Goal: Information Seeking & Learning: Check status

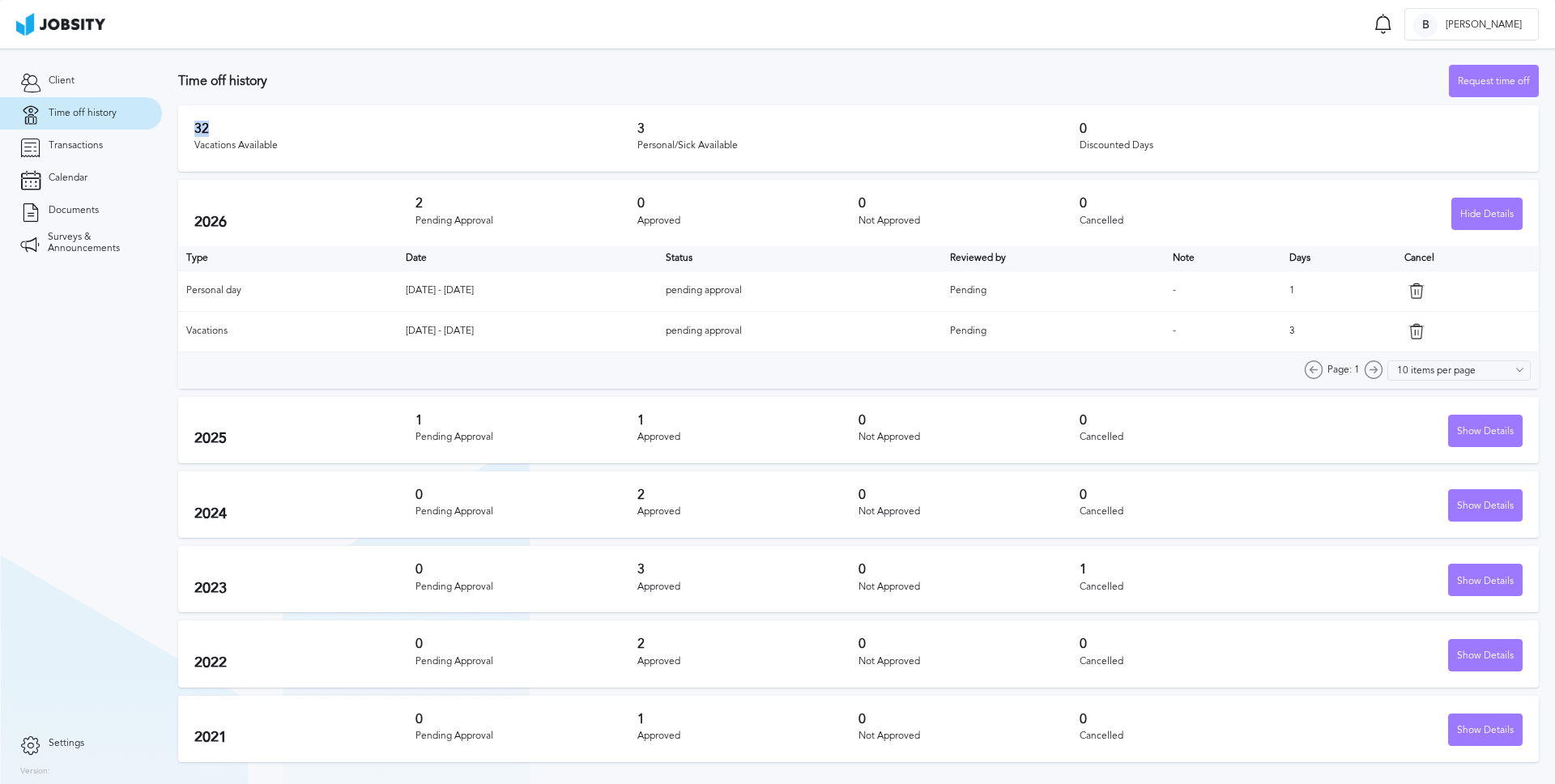
drag, startPoint x: 235, startPoint y: 132, endPoint x: 184, endPoint y: 129, distance: 51.1
click at [184, 129] on div "32 Vacations Available 3 Personal/Sick Available 0 Discounted Days" at bounding box center [858, 138] width 1361 height 66
click at [469, 82] on h3 "Time off history" at bounding box center [813, 81] width 1270 height 15
drag, startPoint x: 657, startPoint y: 127, endPoint x: 624, endPoint y: 134, distance: 33.7
click at [624, 134] on div "32 Vacations Available 3 Personal/Sick Available 0 Discounted Days" at bounding box center [858, 138] width 1361 height 66
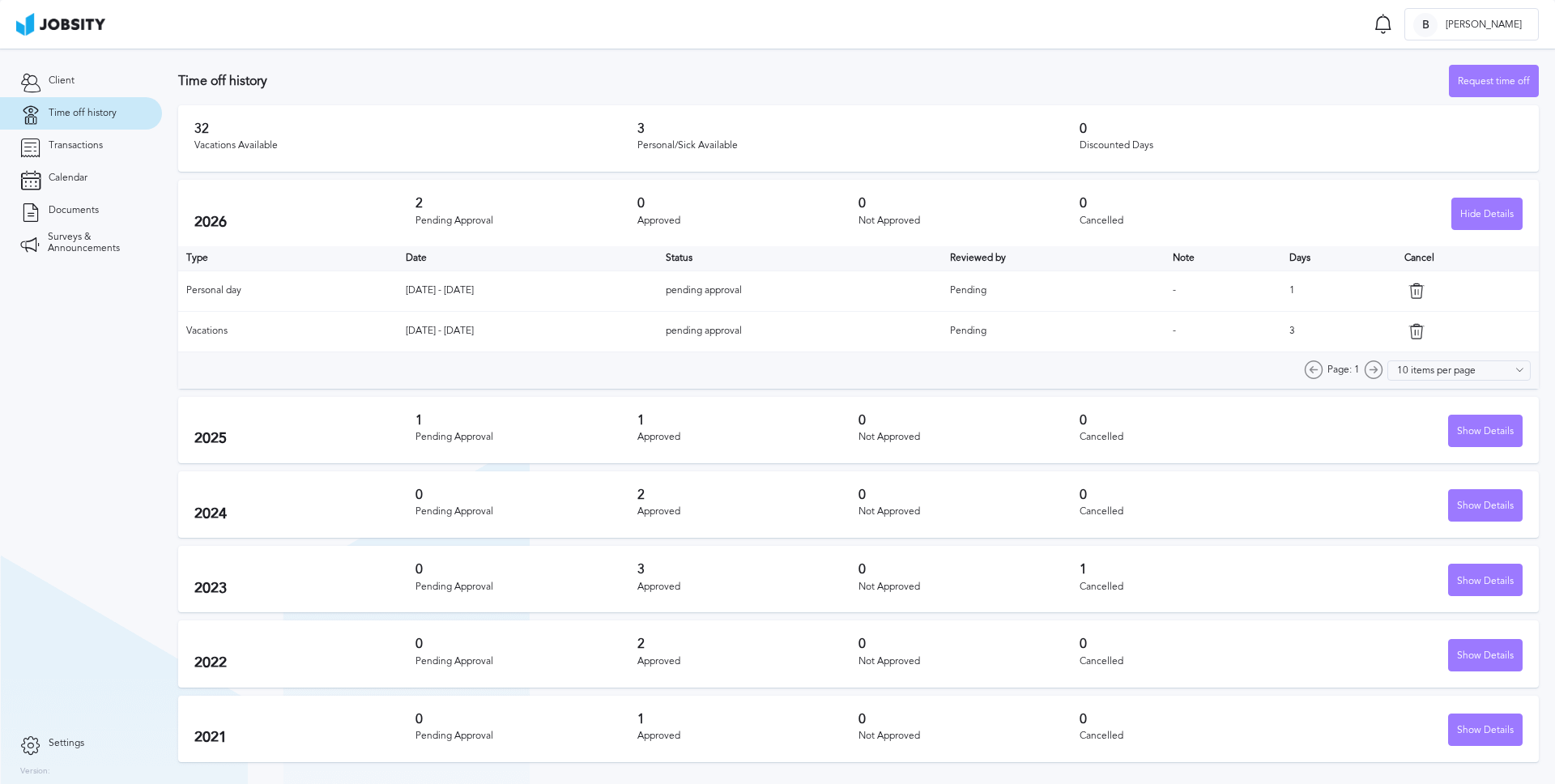
click at [688, 84] on h3 "Time off history" at bounding box center [813, 81] width 1270 height 15
drag, startPoint x: 498, startPoint y: 328, endPoint x: 393, endPoint y: 329, distance: 105.0
click at [398, 329] on td "[DATE] - [DATE]" at bounding box center [528, 331] width 260 height 41
drag, startPoint x: 1453, startPoint y: 720, endPoint x: 1467, endPoint y: 628, distance: 93.1
click at [1456, 723] on div "Show Details" at bounding box center [1485, 729] width 73 height 32
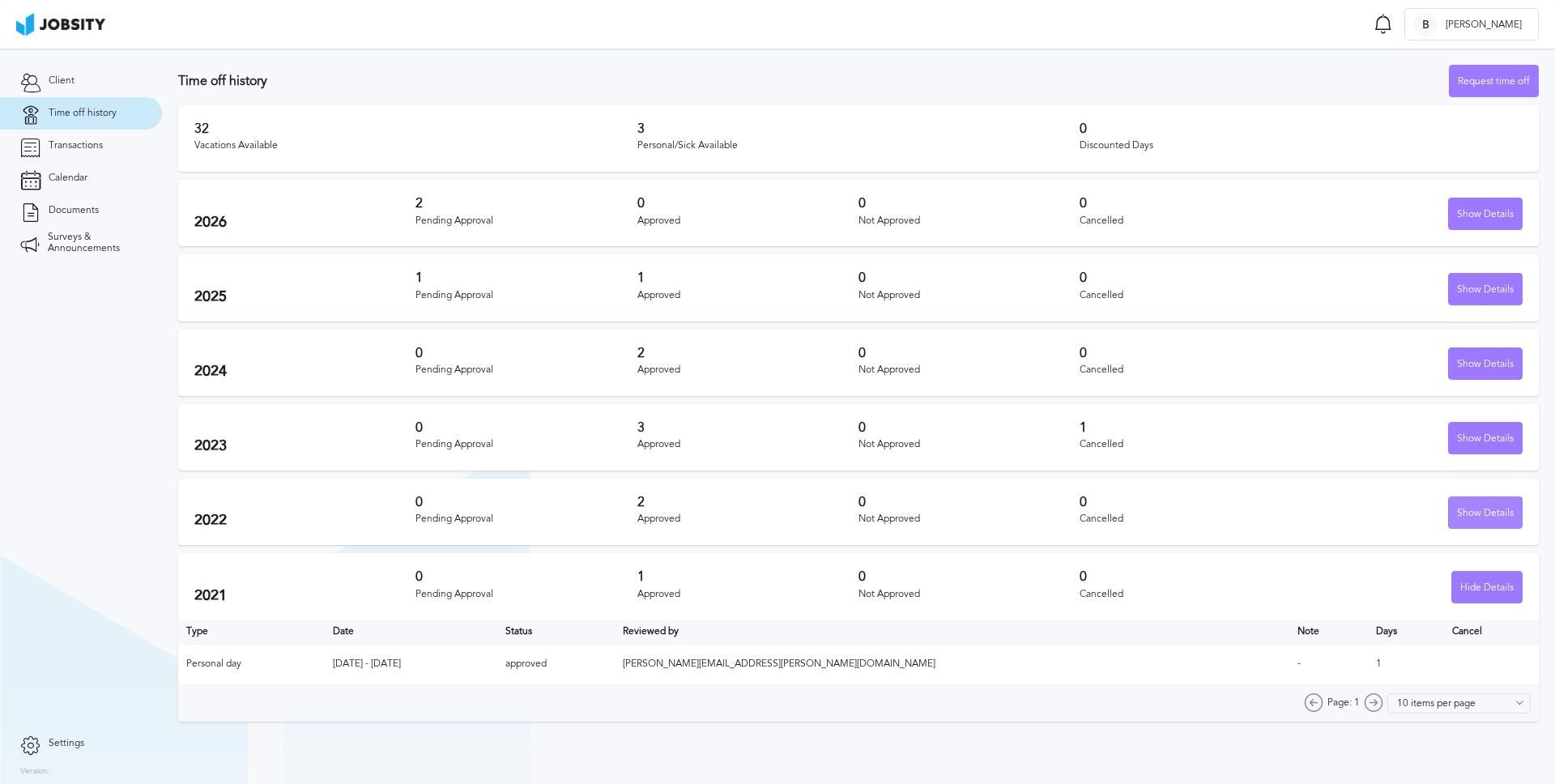
click at [1460, 517] on div "Show Details" at bounding box center [1485, 513] width 73 height 32
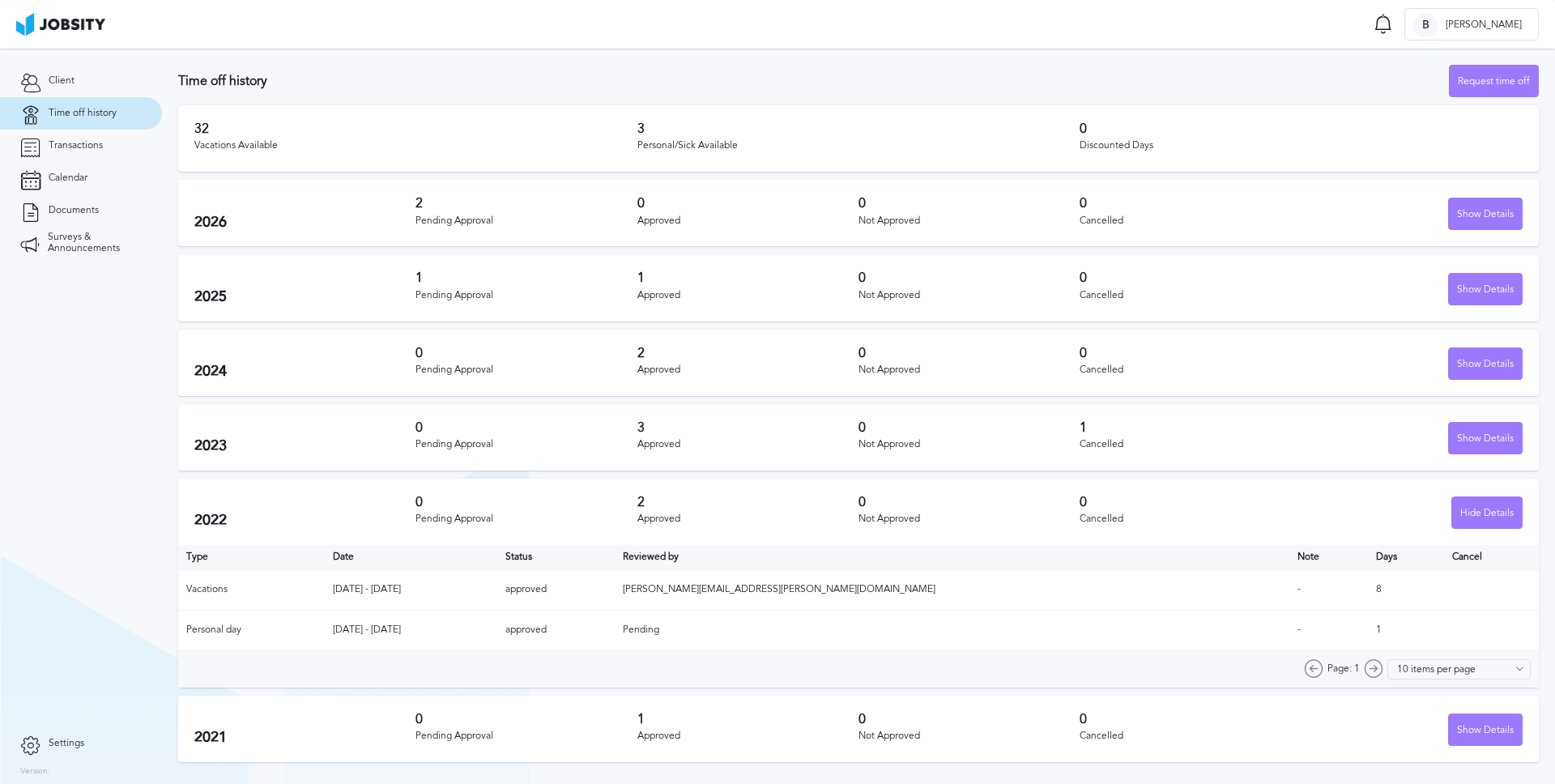
drag, startPoint x: 484, startPoint y: 632, endPoint x: 376, endPoint y: 630, distance: 108.0
click at [376, 630] on td "[DATE] - [DATE]" at bounding box center [411, 629] width 173 height 41
drag, startPoint x: 486, startPoint y: 594, endPoint x: 375, endPoint y: 595, distance: 111.0
click at [375, 595] on td "[DATE] - [DATE]" at bounding box center [411, 589] width 173 height 41
drag, startPoint x: 1340, startPoint y: 592, endPoint x: 1312, endPoint y: 589, distance: 28.2
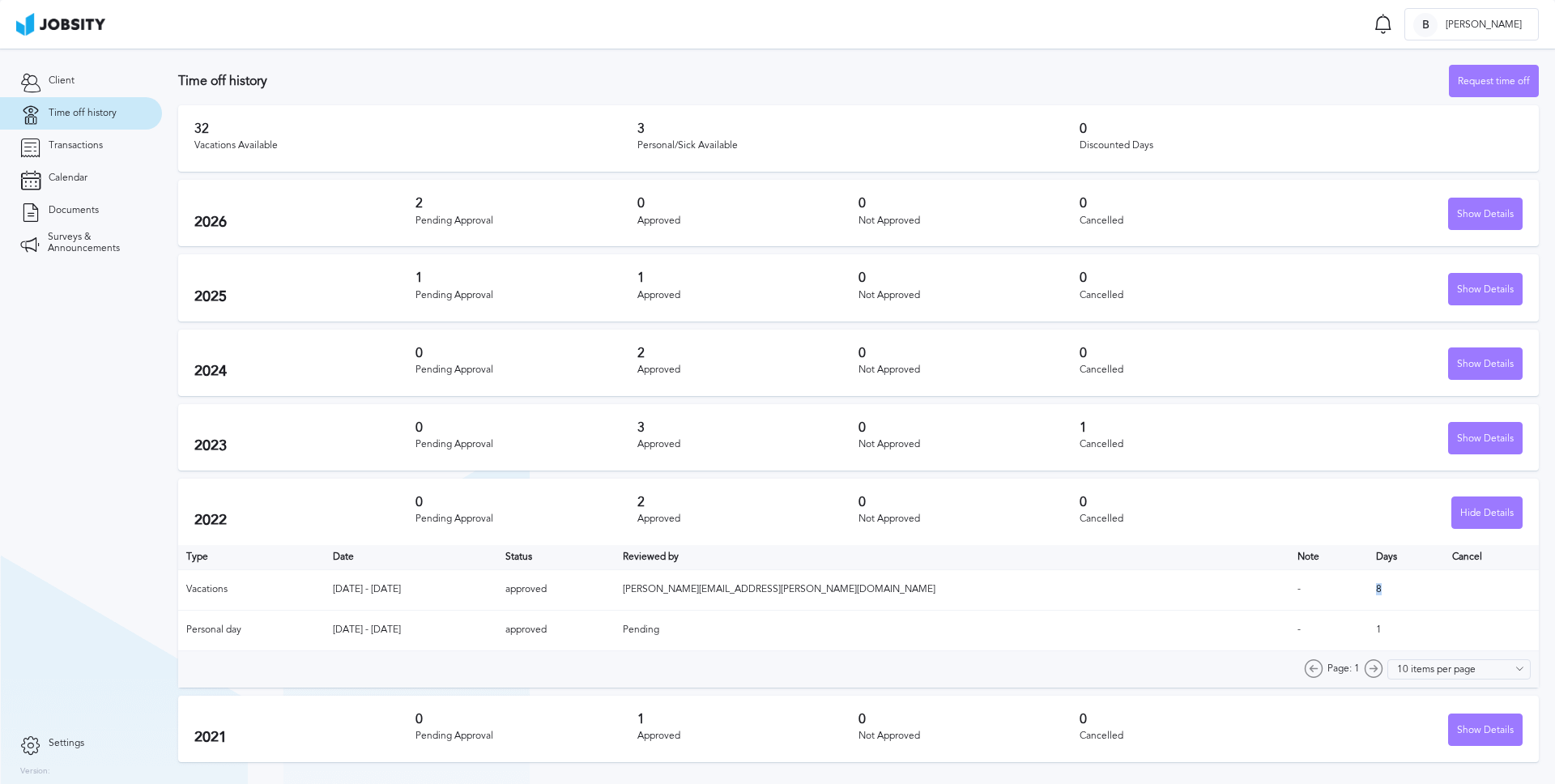
click at [1367, 589] on td "8" at bounding box center [1405, 589] width 76 height 41
click at [1466, 430] on div "Show Details" at bounding box center [1485, 438] width 73 height 32
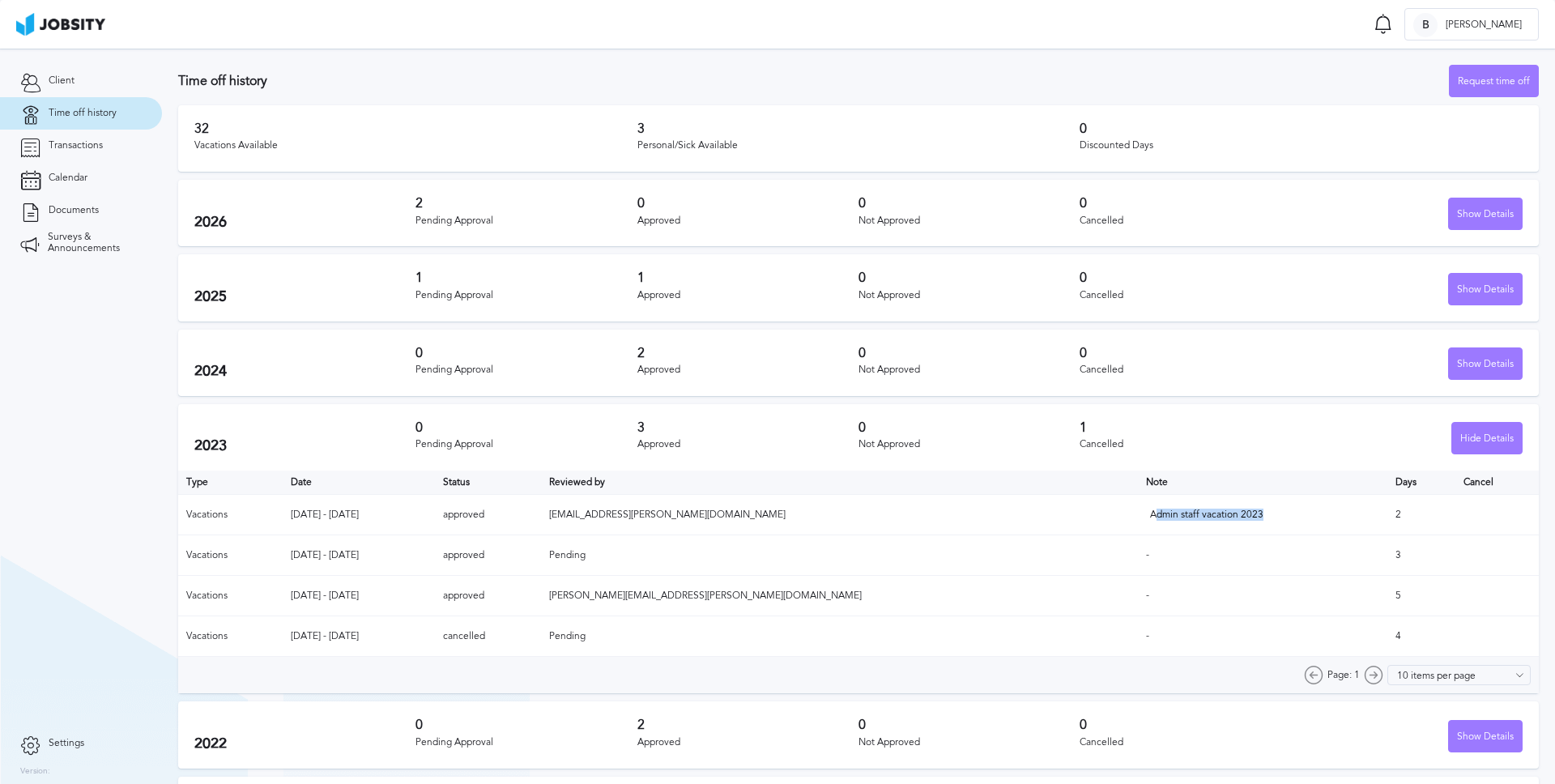
drag, startPoint x: 1155, startPoint y: 517, endPoint x: 1044, endPoint y: 516, distance: 111.0
click at [1150, 516] on div "Admin staff vacation 2023" at bounding box center [1231, 515] width 162 height 12
click at [436, 520] on td "[DATE] - [DATE]" at bounding box center [359, 514] width 153 height 41
drag, startPoint x: 391, startPoint y: 519, endPoint x: 301, endPoint y: 517, distance: 90.0
click at [301, 517] on tr "Vacations [DATE] - [DATE] approved [EMAIL_ADDRESS][PERSON_NAME][DOMAIN_NAME] Ad…" at bounding box center [858, 514] width 1361 height 41
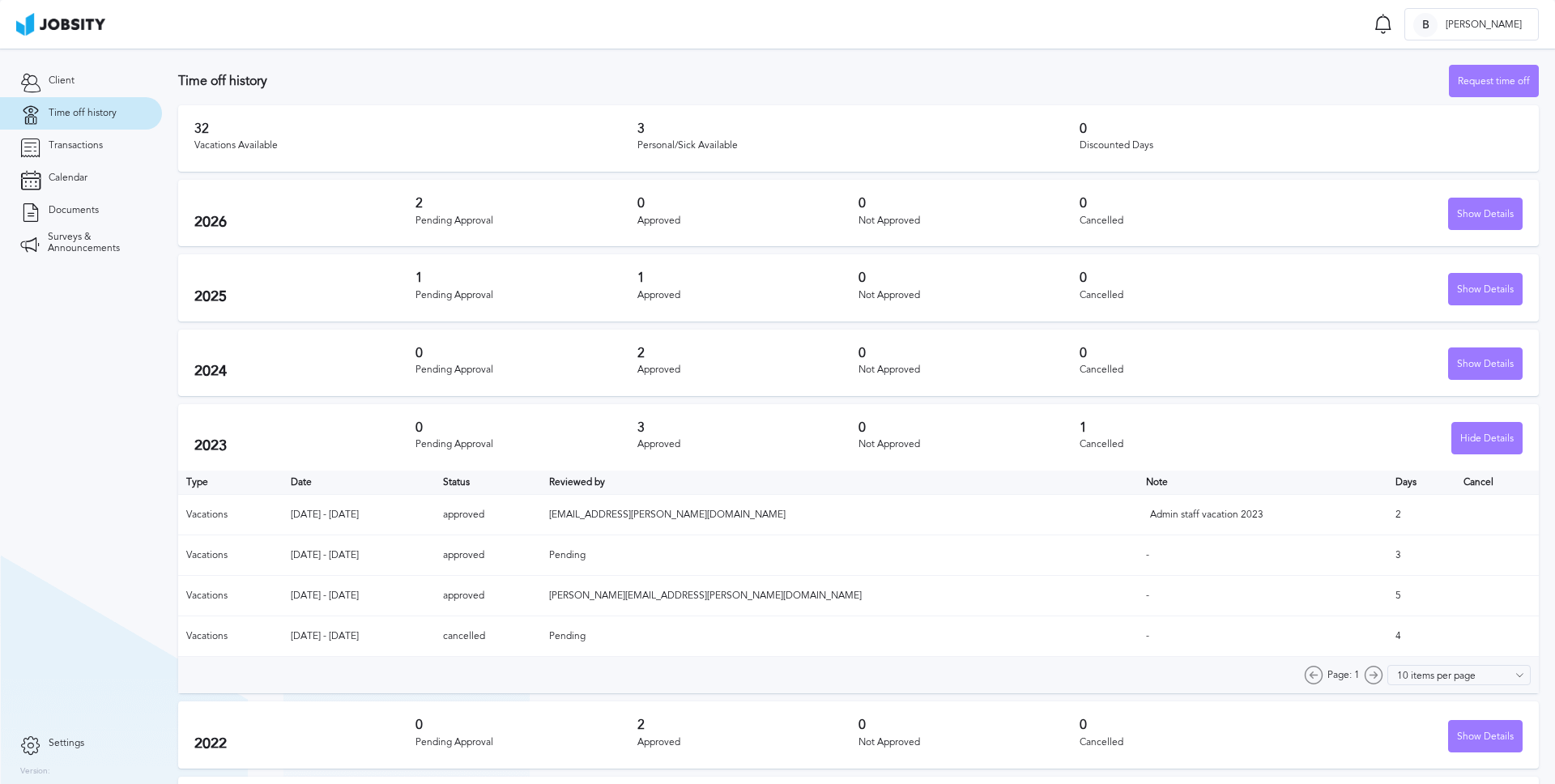
click at [436, 525] on td "[DATE] - [DATE]" at bounding box center [359, 514] width 153 height 41
drag, startPoint x: 1024, startPoint y: 518, endPoint x: 1155, endPoint y: 516, distance: 131.0
click at [1155, 516] on tr "Vacations [DATE] - [DATE] approved [EMAIL_ADDRESS][PERSON_NAME][DOMAIN_NAME] Ad…" at bounding box center [858, 514] width 1361 height 41
click at [1189, 511] on div "Admin staff vacation 2023" at bounding box center [1231, 515] width 162 height 12
drag, startPoint x: 1361, startPoint y: 514, endPoint x: 1333, endPoint y: 517, distance: 28.2
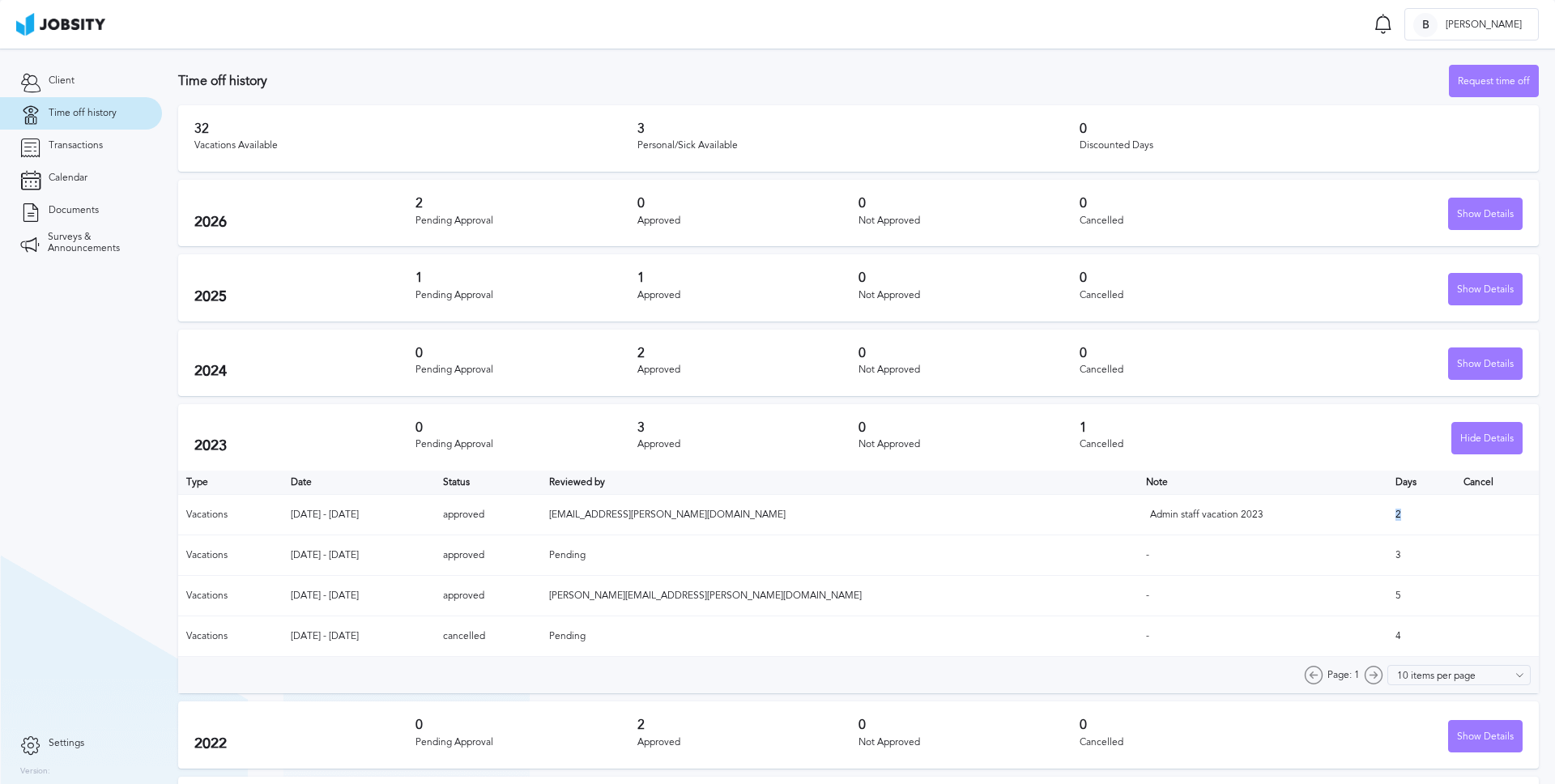
click at [1333, 517] on tr "Vacations [DATE] - [DATE] approved [EMAIL_ADDRESS][PERSON_NAME][DOMAIN_NAME] Ad…" at bounding box center [858, 514] width 1361 height 41
click at [849, 519] on td "[EMAIL_ADDRESS][PERSON_NAME][DOMAIN_NAME]" at bounding box center [839, 514] width 596 height 41
drag, startPoint x: 308, startPoint y: 557, endPoint x: 404, endPoint y: 557, distance: 96.0
click at [404, 557] on tr "Vacations [DATE] - [DATE] approved Pending - 3" at bounding box center [858, 555] width 1361 height 41
drag, startPoint x: 315, startPoint y: 514, endPoint x: 414, endPoint y: 514, distance: 99.0
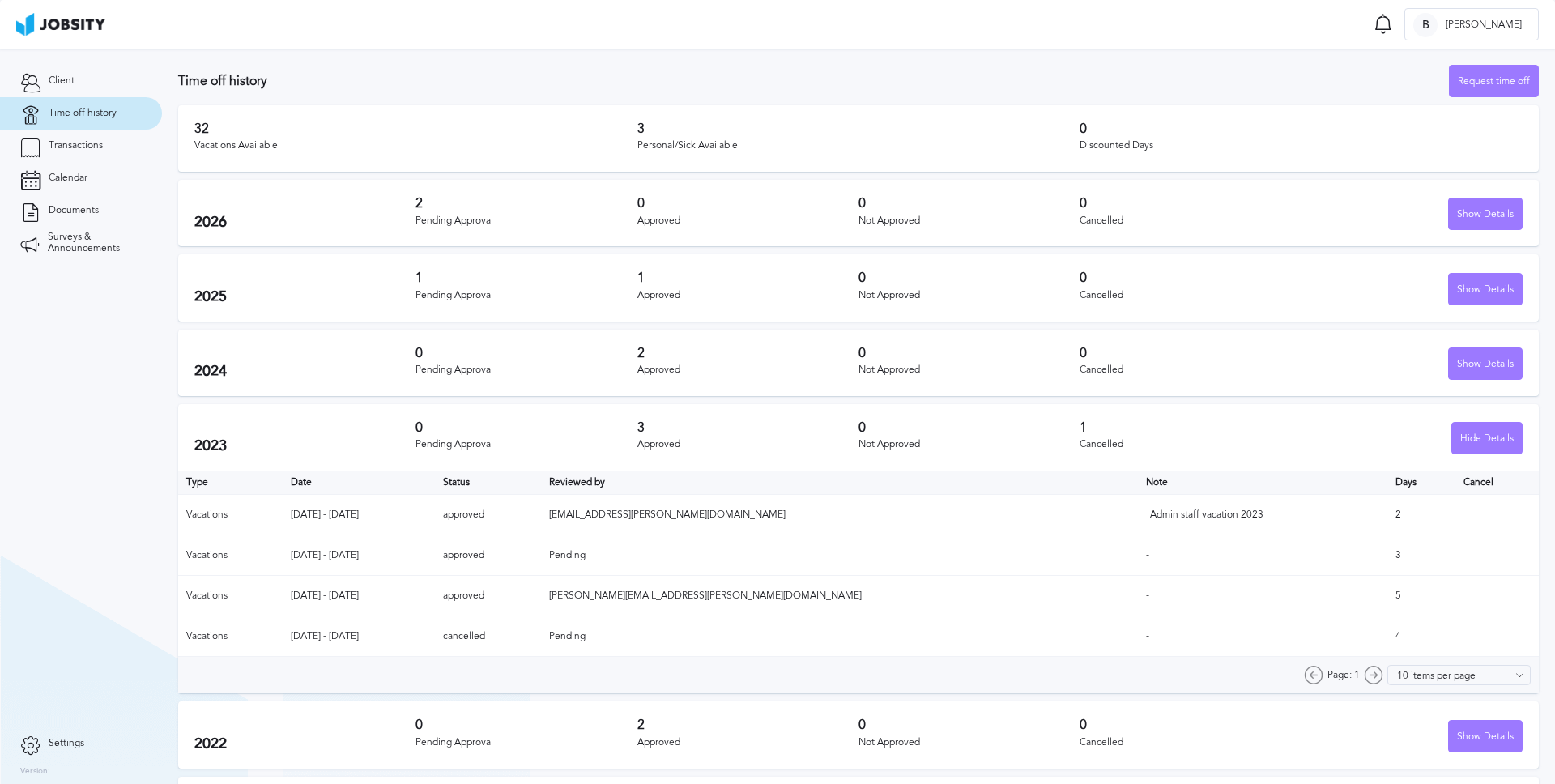
click at [414, 514] on td "[DATE] - [DATE]" at bounding box center [359, 514] width 153 height 41
drag, startPoint x: 307, startPoint y: 557, endPoint x: 423, endPoint y: 555, distance: 116.0
click at [423, 555] on tr "Vacations [DATE] - [DATE] approved Pending - 3" at bounding box center [858, 555] width 1361 height 41
drag, startPoint x: 309, startPoint y: 597, endPoint x: 388, endPoint y: 594, distance: 79.1
click at [388, 594] on td "[DATE] - [DATE]" at bounding box center [359, 595] width 153 height 41
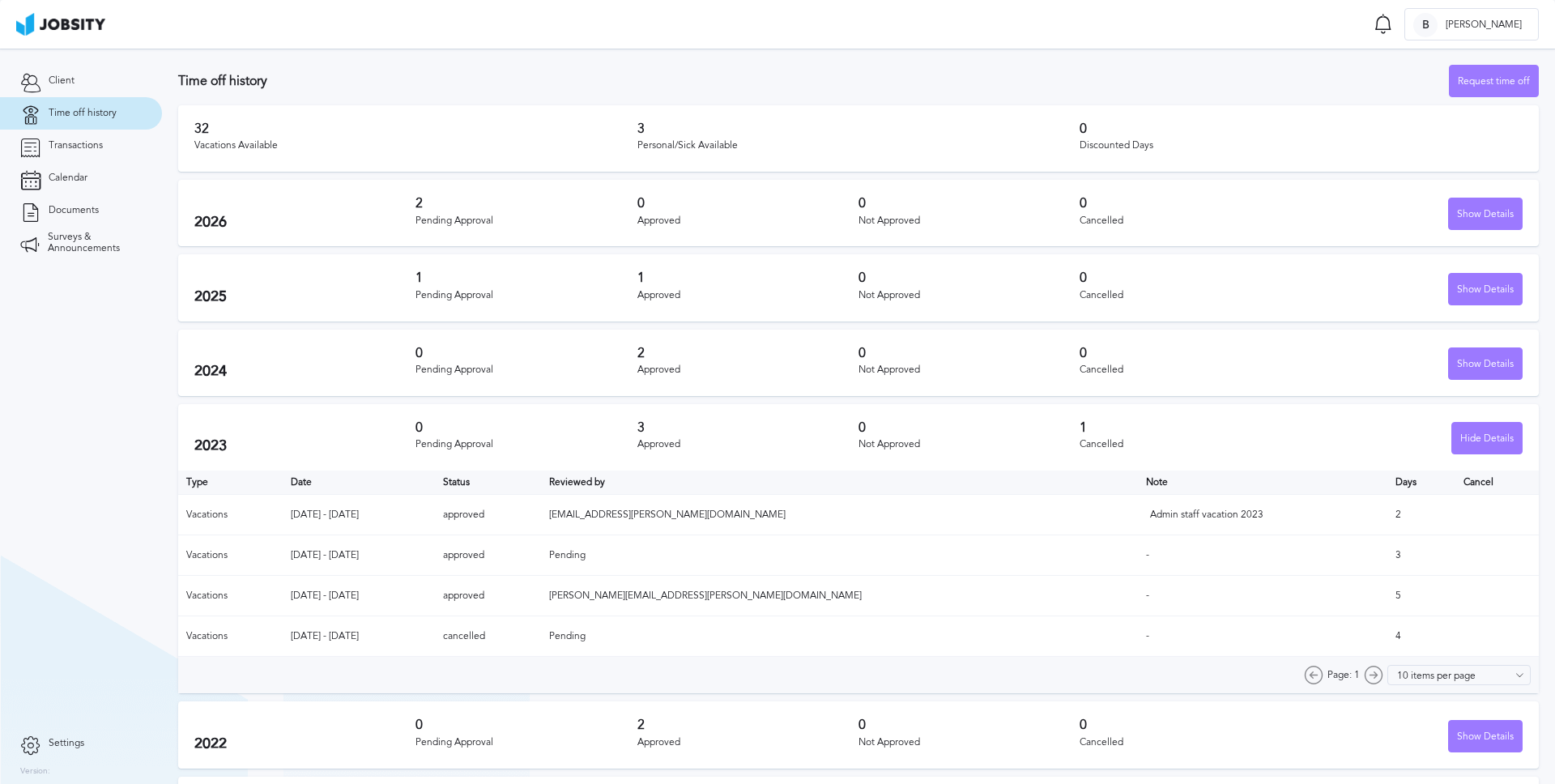
drag, startPoint x: 1363, startPoint y: 554, endPoint x: 1350, endPoint y: 552, distance: 13.2
click at [1387, 552] on td "3" at bounding box center [1420, 555] width 67 height 41
drag, startPoint x: 1343, startPoint y: 558, endPoint x: 1355, endPoint y: 557, distance: 12.0
click at [1387, 557] on td "3" at bounding box center [1420, 555] width 67 height 41
drag, startPoint x: 1363, startPoint y: 517, endPoint x: 1343, endPoint y: 519, distance: 20.1
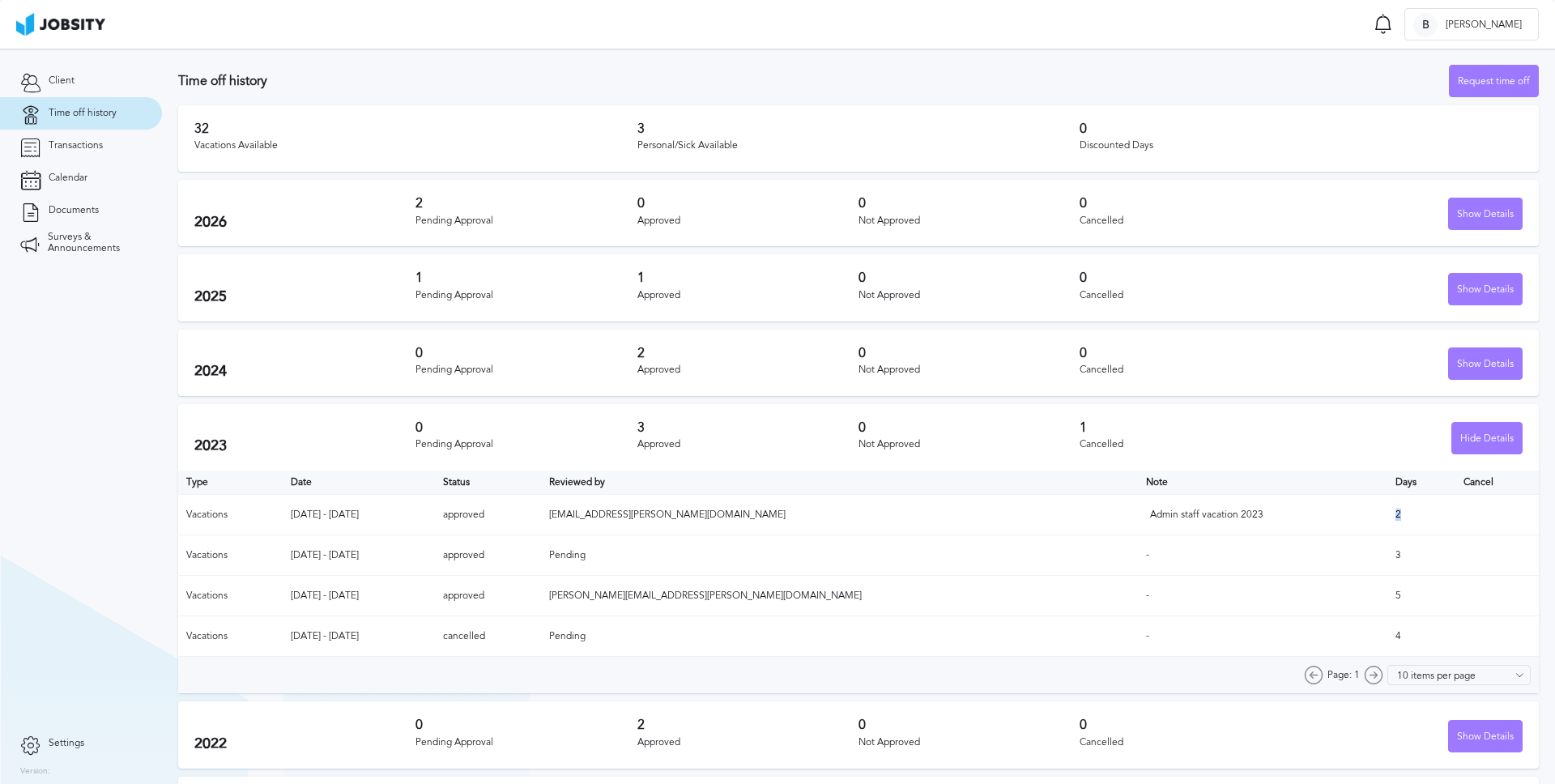
click at [1387, 519] on td "2" at bounding box center [1420, 514] width 67 height 41
drag, startPoint x: 333, startPoint y: 555, endPoint x: 350, endPoint y: 550, distance: 17.7
click at [350, 550] on td "[DATE] - [DATE]" at bounding box center [359, 555] width 153 height 41
drag, startPoint x: 1439, startPoint y: 378, endPoint x: 1445, endPoint y: 372, distance: 8.5
click at [1448, 375] on div "Show Details" at bounding box center [1485, 364] width 73 height 32
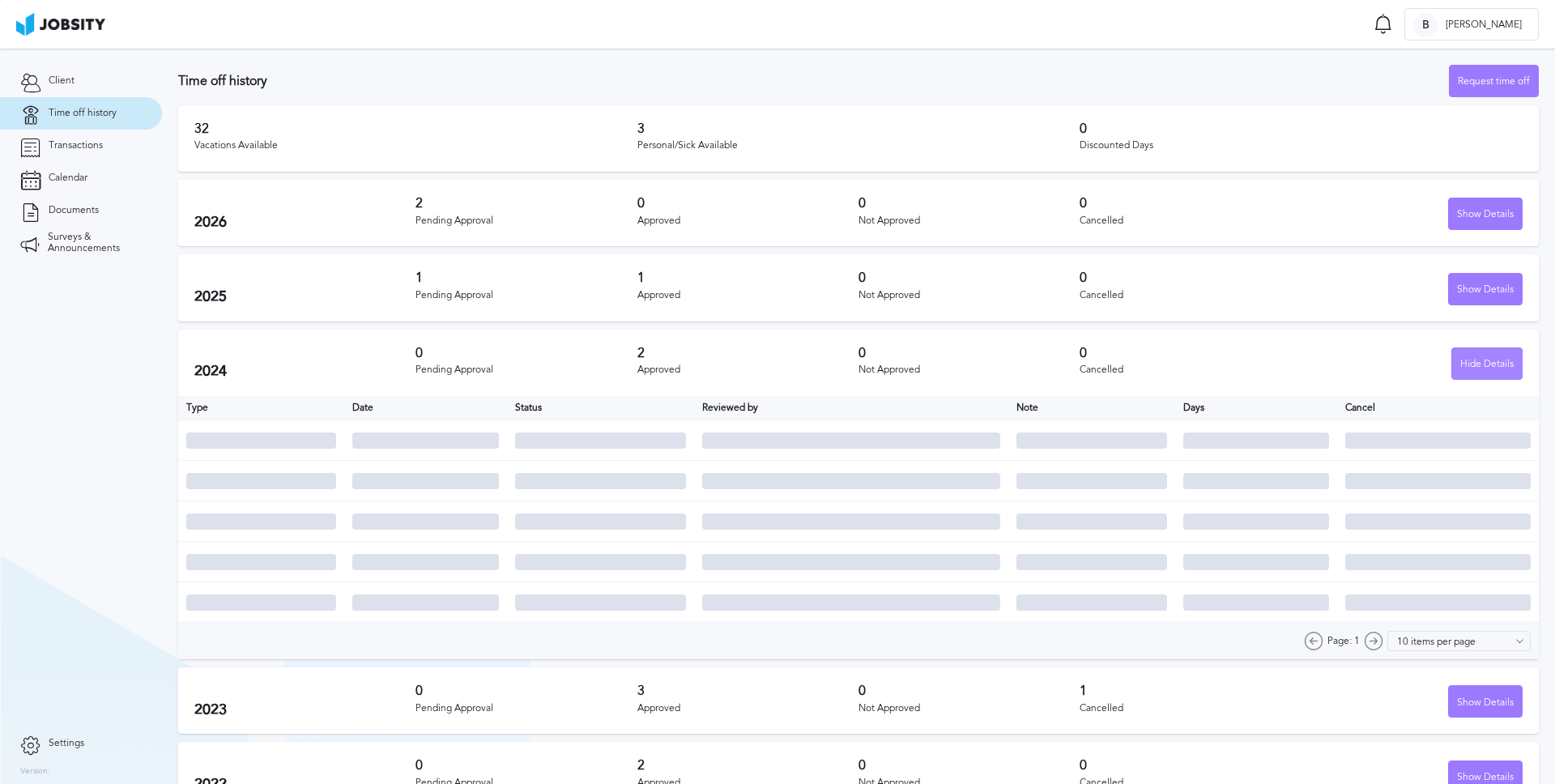
click at [1468, 361] on div "Hide Details" at bounding box center [1486, 364] width 69 height 32
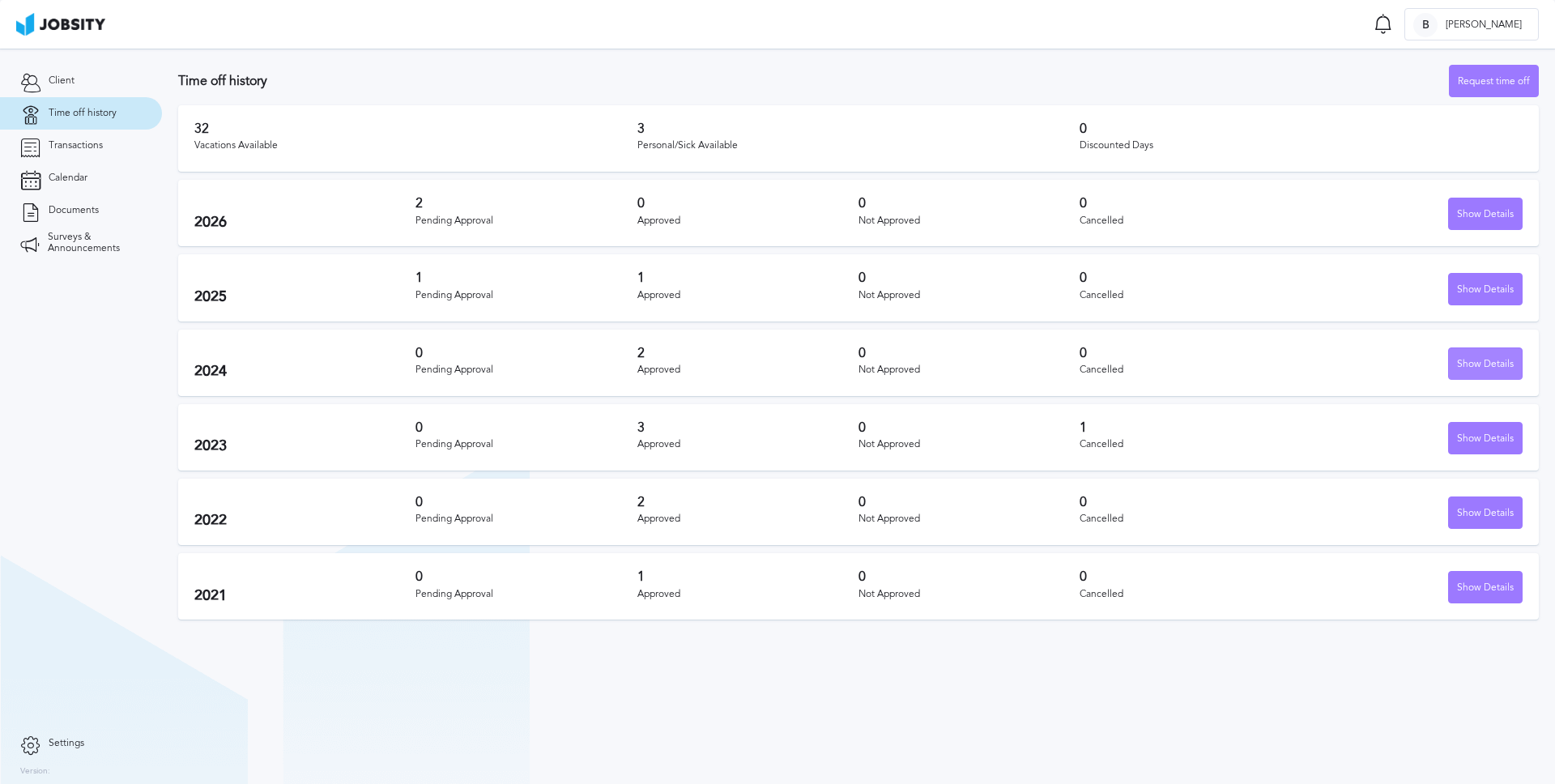
click at [1468, 361] on div "Show Details" at bounding box center [1485, 364] width 73 height 32
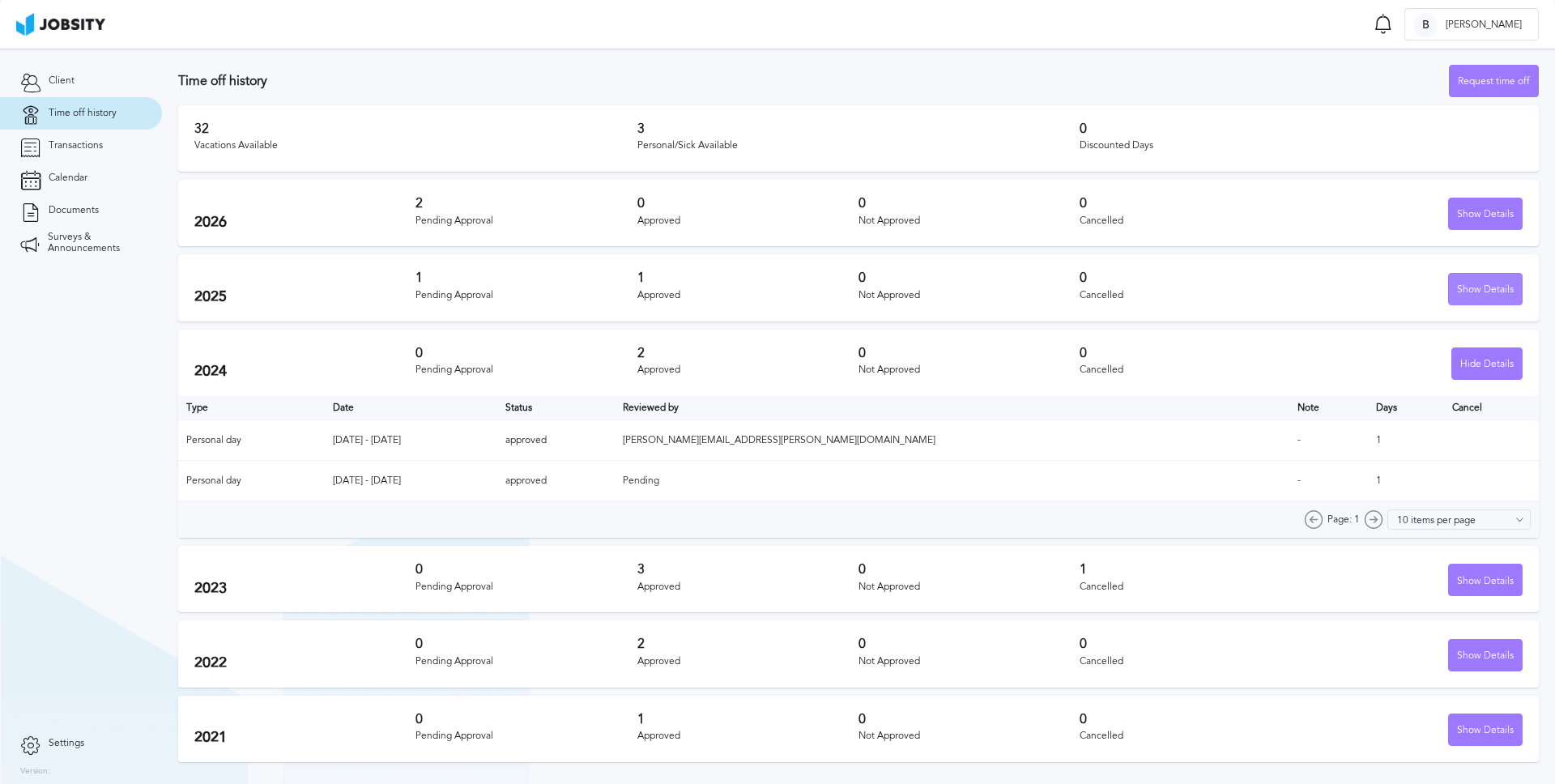
click at [1474, 283] on div "Show Details" at bounding box center [1485, 289] width 73 height 32
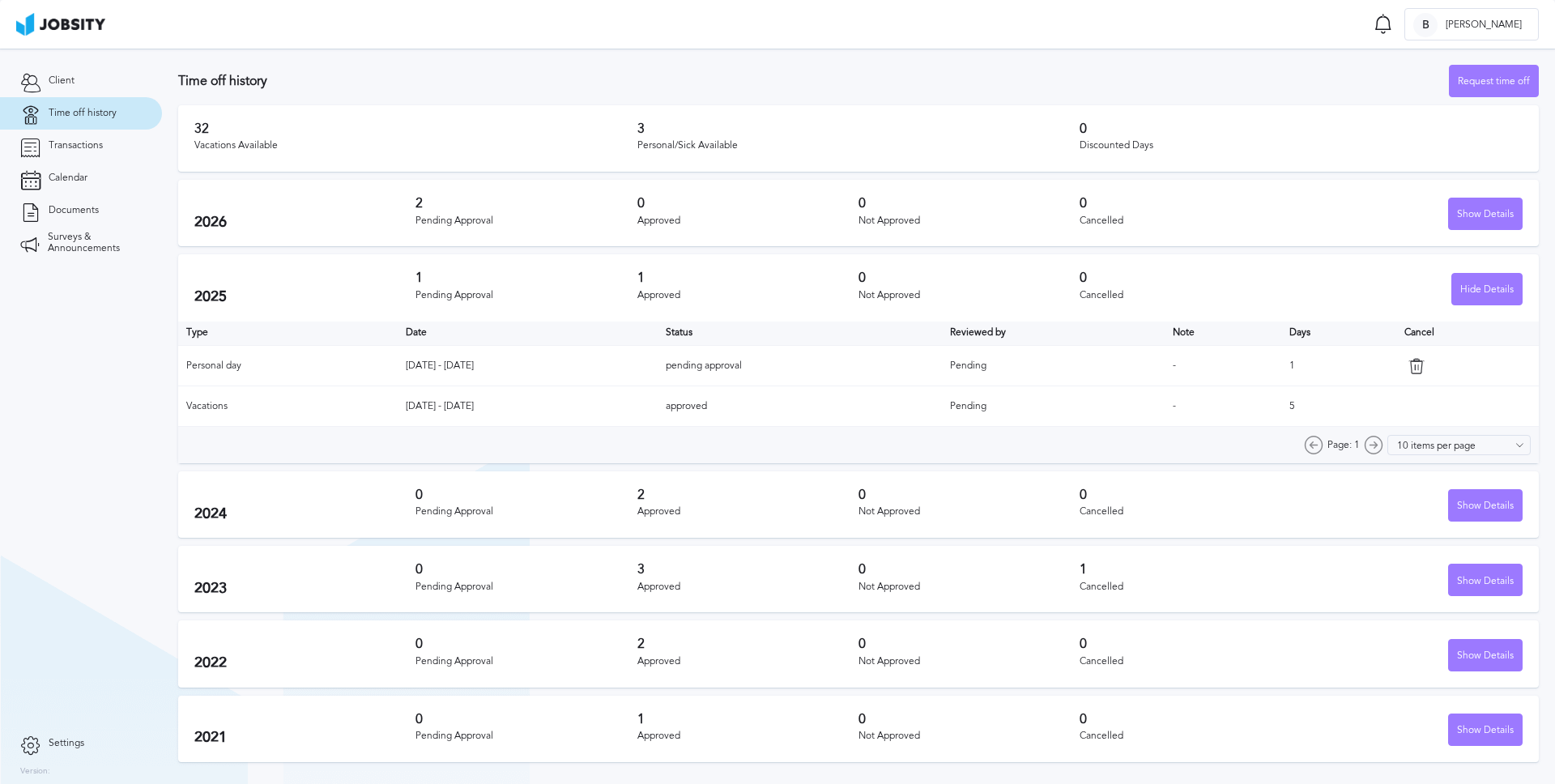
drag, startPoint x: 476, startPoint y: 368, endPoint x: 427, endPoint y: 366, distance: 49.0
click at [427, 366] on td "[DATE] - [DATE]" at bounding box center [528, 366] width 260 height 41
drag, startPoint x: 486, startPoint y: 403, endPoint x: 377, endPoint y: 401, distance: 109.0
click at [377, 401] on tr "Vacations [DATE] - [DATE] approved Pending - 5" at bounding box center [858, 406] width 1361 height 41
click at [525, 399] on td "[DATE] - [DATE]" at bounding box center [528, 406] width 260 height 41
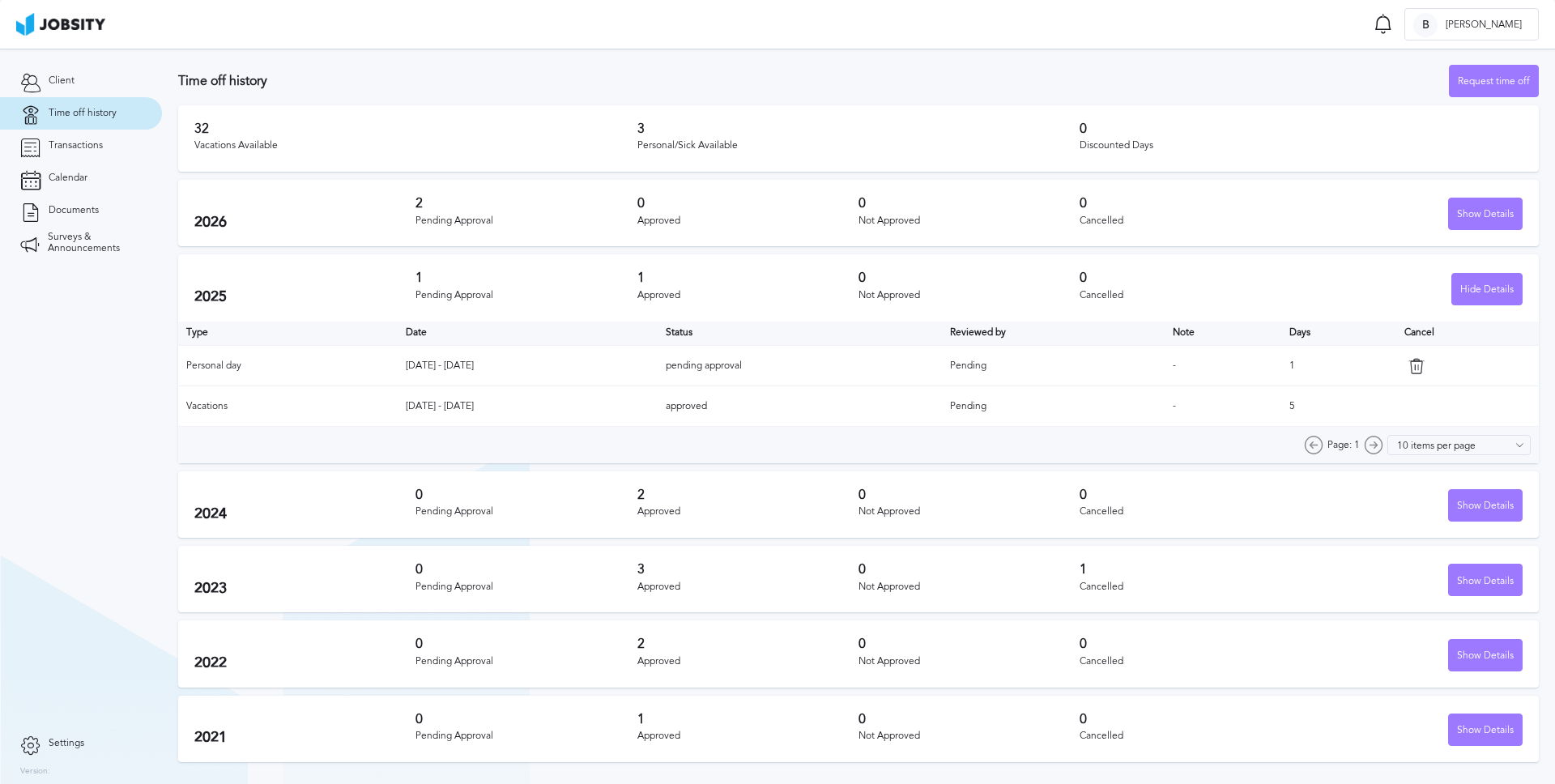
drag, startPoint x: 485, startPoint y: 403, endPoint x: 390, endPoint y: 403, distance: 95.0
click at [398, 403] on td "[DATE] - [DATE]" at bounding box center [528, 406] width 260 height 41
click at [1470, 218] on div "Show Details" at bounding box center [1485, 214] width 73 height 32
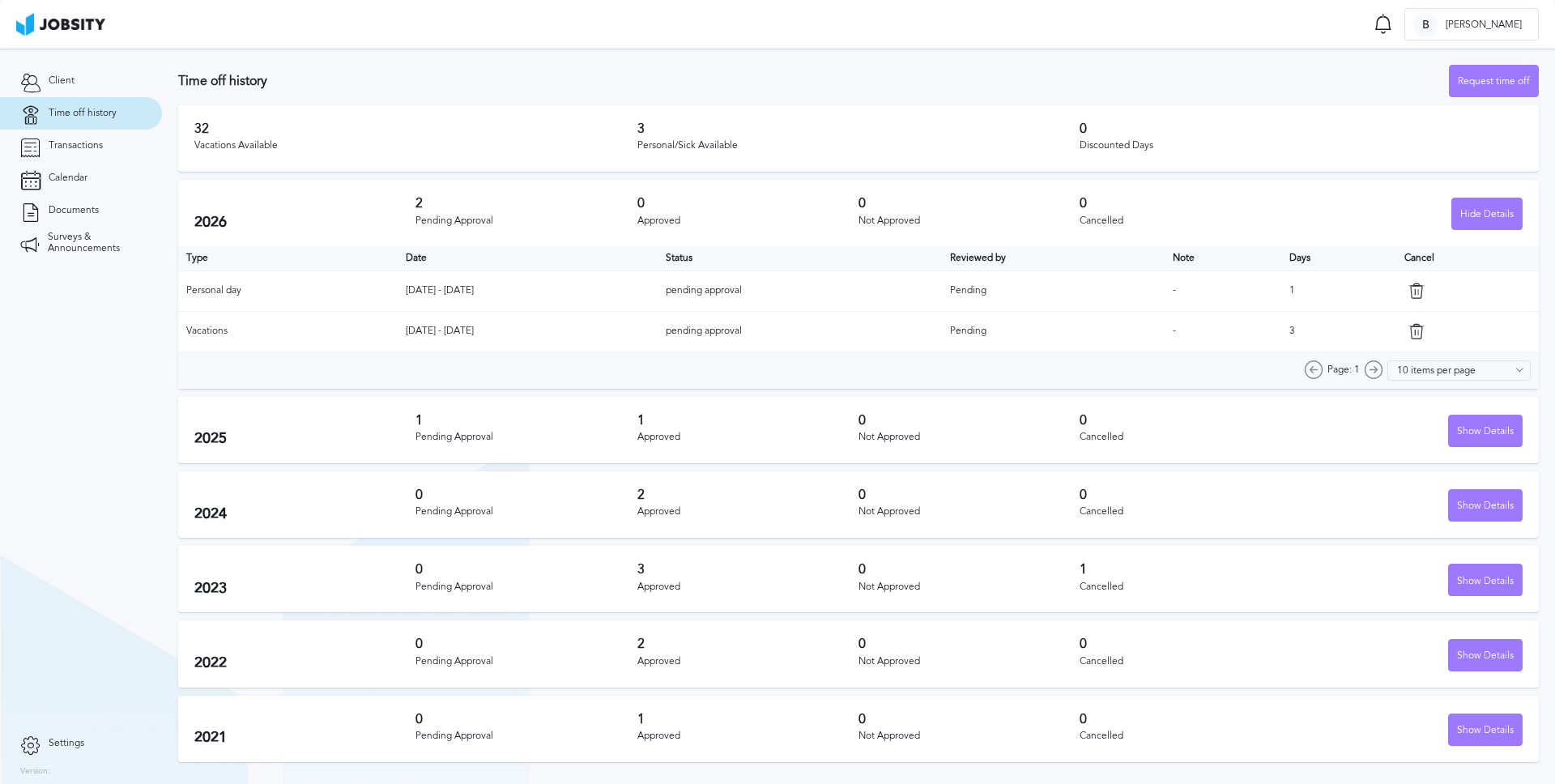
drag, startPoint x: 1312, startPoint y: 331, endPoint x: 1291, endPoint y: 331, distance: 21.0
click at [1291, 331] on tr "Vacations [DATE] - [DATE] pending approval Pending - 3" at bounding box center [858, 331] width 1361 height 41
click at [744, 372] on div "Page: 1 10 items per page 5 items per page 10 items per page 15 items per page …" at bounding box center [858, 370] width 1361 height 36
drag, startPoint x: 387, startPoint y: 291, endPoint x: 494, endPoint y: 297, distance: 107.2
click at [494, 297] on td "[DATE] - [DATE]" at bounding box center [528, 290] width 260 height 41
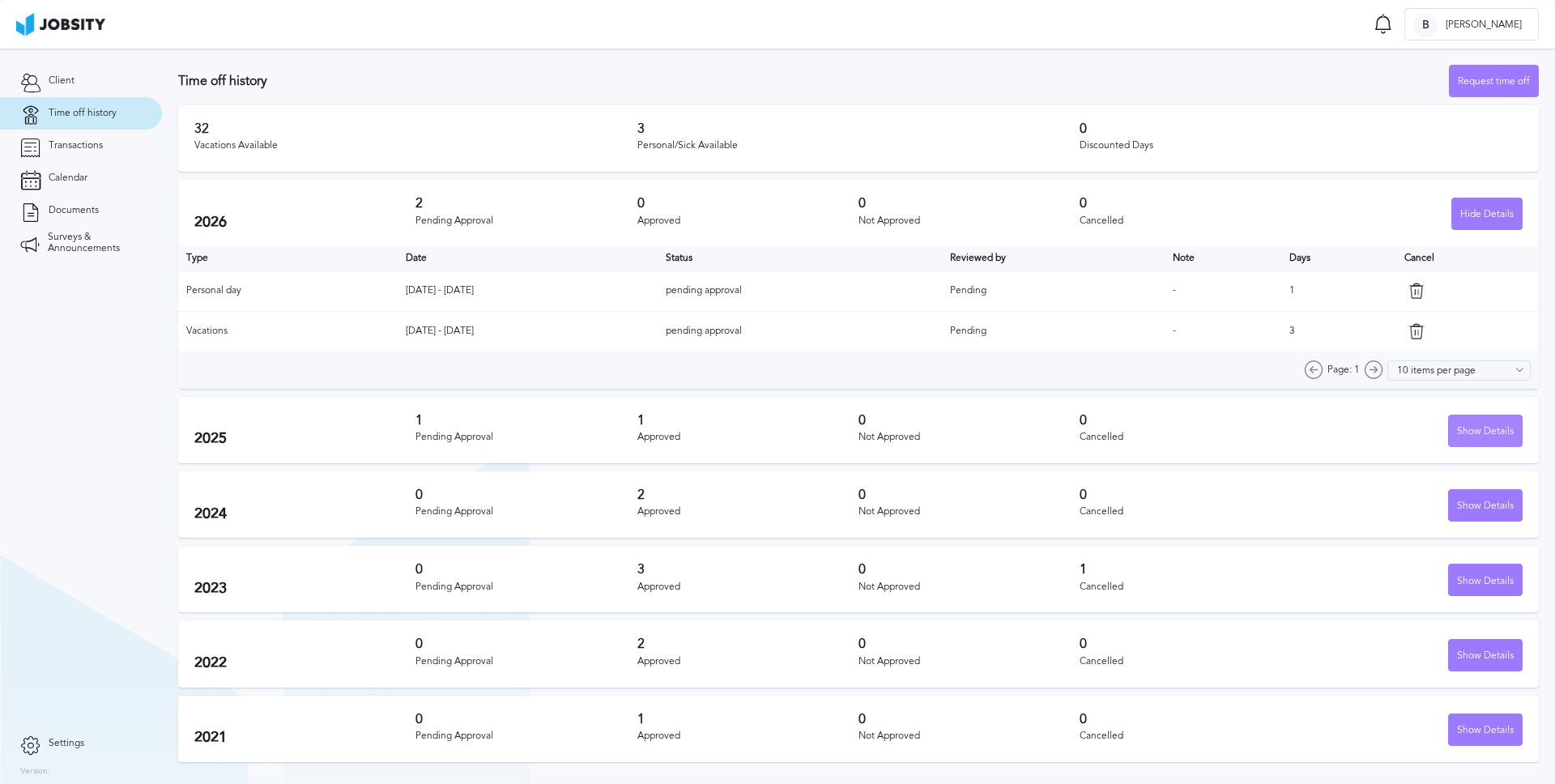
click at [1475, 439] on div "Show Details" at bounding box center [1485, 431] width 73 height 32
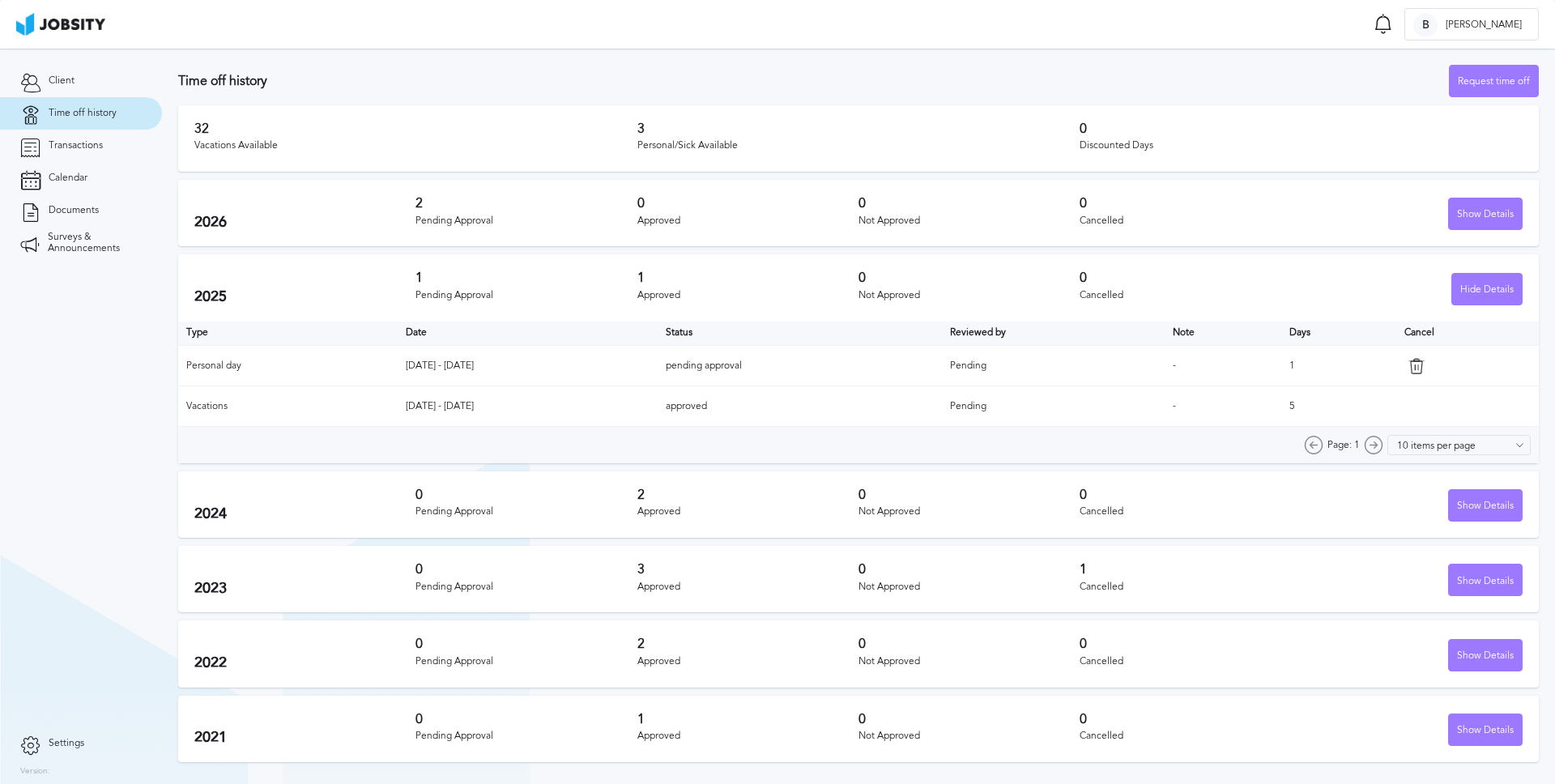
drag, startPoint x: 462, startPoint y: 364, endPoint x: 397, endPoint y: 367, distance: 65.1
click at [398, 367] on td "[DATE] - [DATE]" at bounding box center [528, 366] width 260 height 41
click at [1480, 213] on div "Show Details" at bounding box center [1485, 214] width 73 height 32
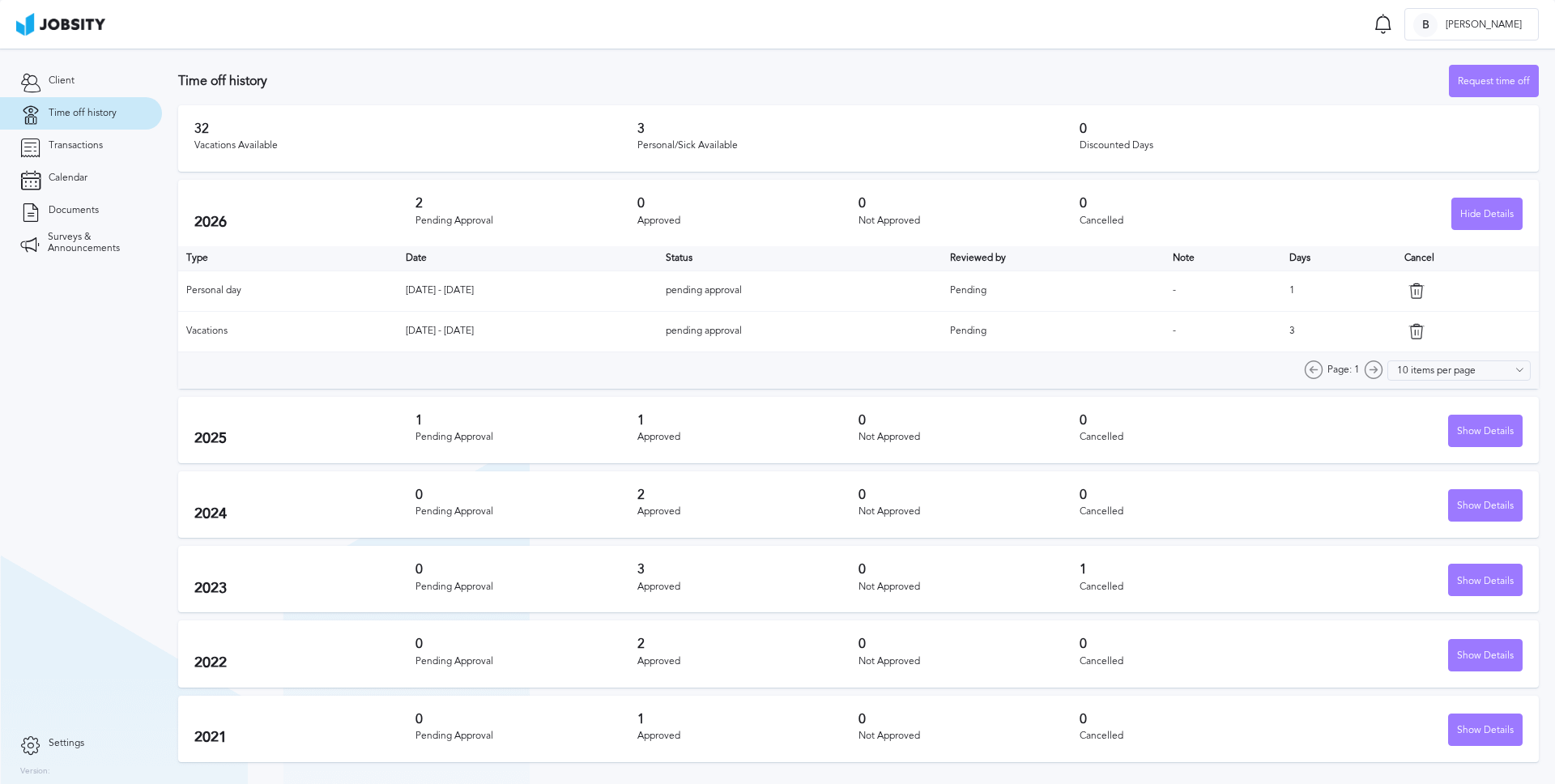
drag, startPoint x: 488, startPoint y: 327, endPoint x: 469, endPoint y: 287, distance: 44.3
click at [398, 324] on td "[DATE] - [DATE]" at bounding box center [528, 331] width 260 height 41
drag, startPoint x: 486, startPoint y: 284, endPoint x: 510, endPoint y: 287, distance: 24.2
click at [510, 287] on td "[DATE] - [DATE]" at bounding box center [528, 290] width 260 height 41
drag, startPoint x: 388, startPoint y: 330, endPoint x: 484, endPoint y: 331, distance: 96.0
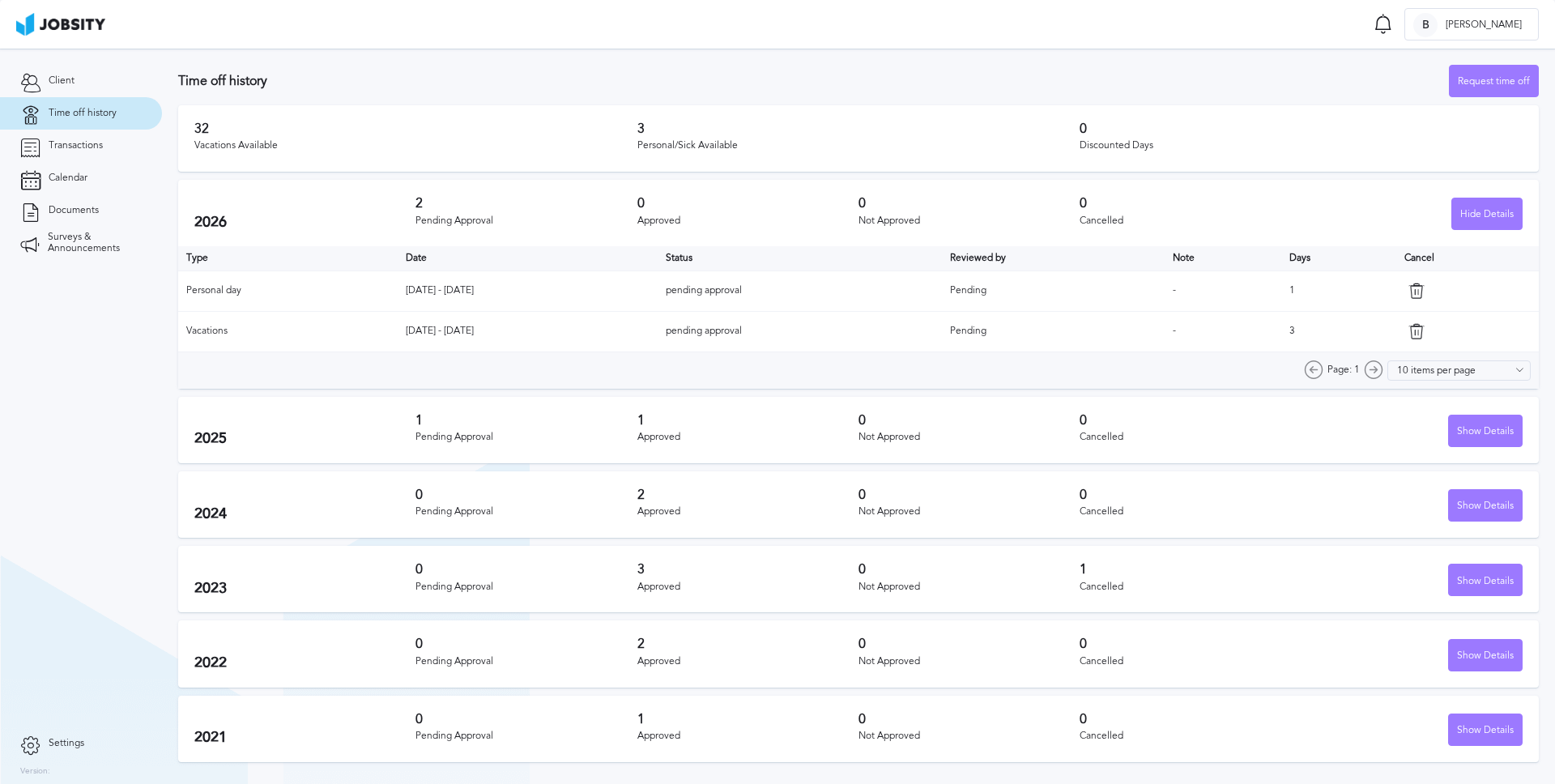
click at [484, 331] on td "[DATE] - [DATE]" at bounding box center [528, 331] width 260 height 41
drag, startPoint x: 398, startPoint y: 285, endPoint x: 396, endPoint y: 347, distance: 62.0
click at [485, 289] on td "[DATE] - [DATE]" at bounding box center [528, 290] width 260 height 41
drag, startPoint x: 394, startPoint y: 332, endPoint x: 503, endPoint y: 328, distance: 109.1
click at [503, 328] on td "[DATE] - [DATE]" at bounding box center [528, 331] width 260 height 41
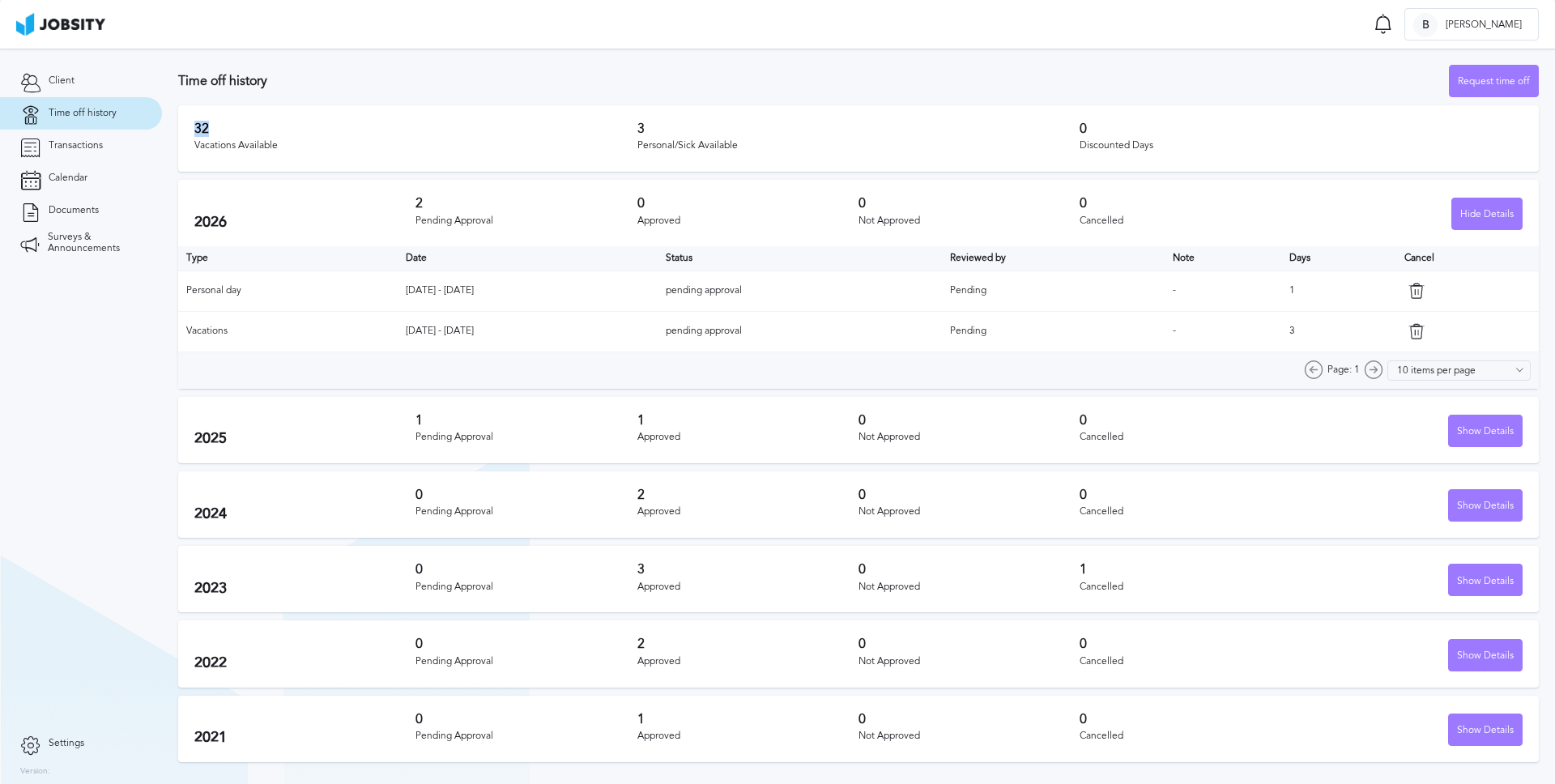
drag, startPoint x: 218, startPoint y: 131, endPoint x: 194, endPoint y: 128, distance: 24.2
click at [194, 128] on h3 "32" at bounding box center [415, 129] width 443 height 15
